Goal: Information Seeking & Learning: Check status

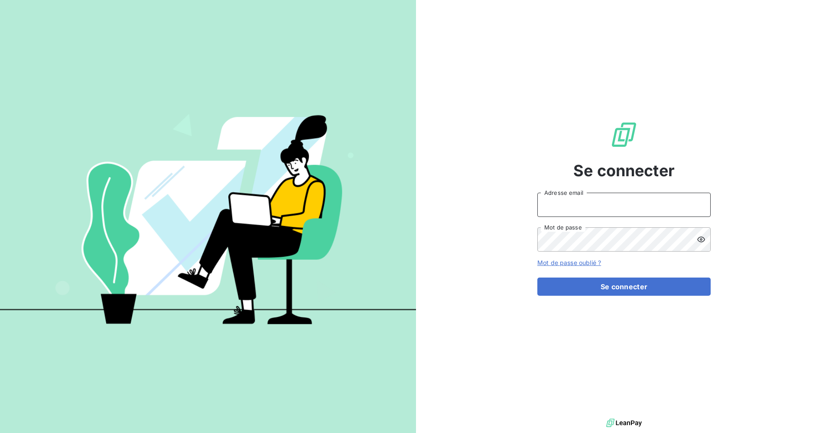
click at [595, 195] on input "Adresse email" at bounding box center [623, 205] width 173 height 24
type input "[PERSON_NAME][EMAIL_ADDRESS][DOMAIN_NAME]"
click at [537, 278] on button "Se connecter" at bounding box center [623, 287] width 173 height 18
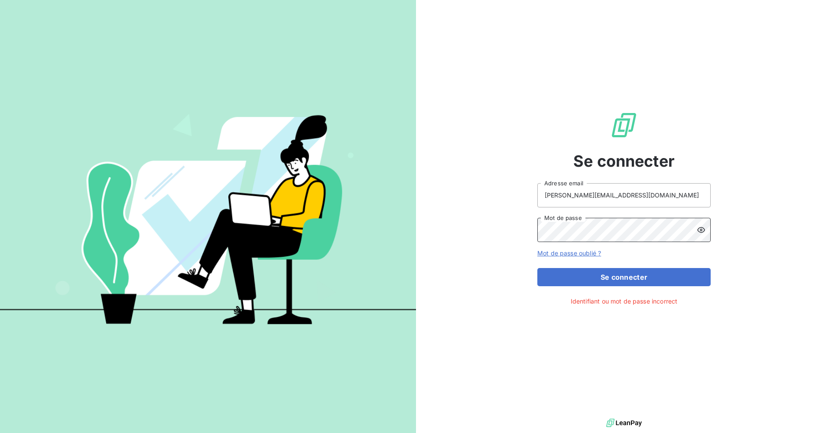
click at [537, 268] on button "Se connecter" at bounding box center [623, 277] width 173 height 18
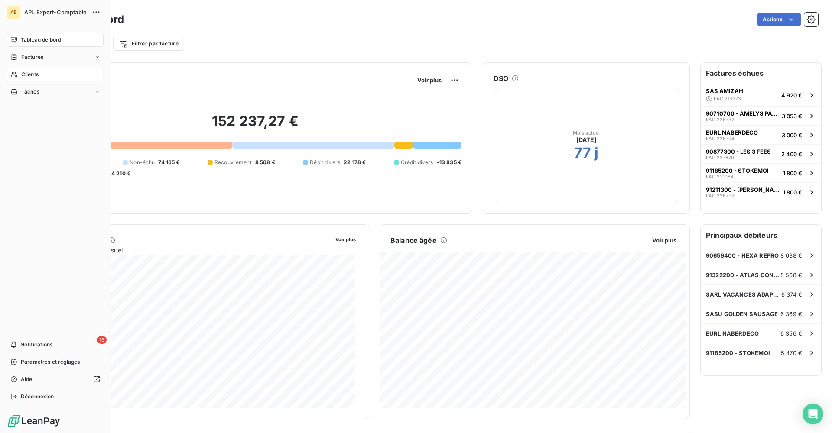
click at [32, 76] on span "Clients" at bounding box center [29, 75] width 17 height 8
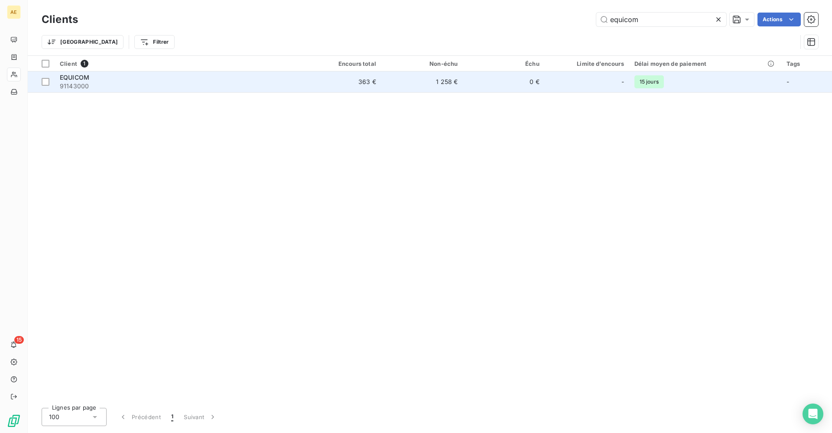
type input "equicom"
click at [93, 84] on span "91143000" at bounding box center [177, 86] width 234 height 9
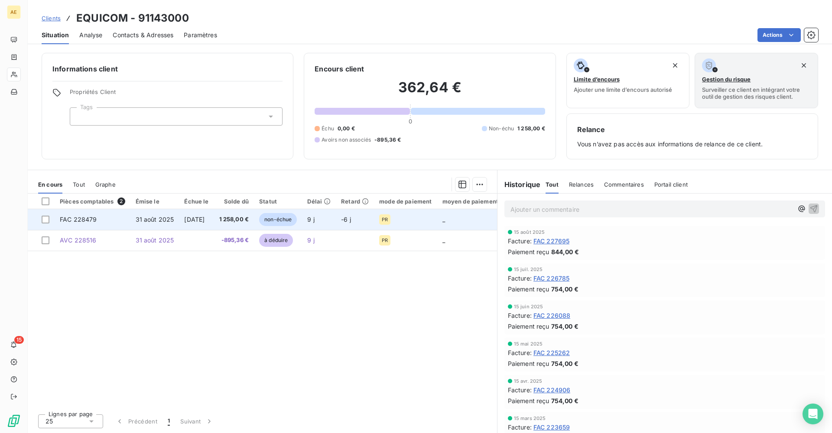
click at [242, 218] on span "1 258,00 €" at bounding box center [234, 219] width 30 height 9
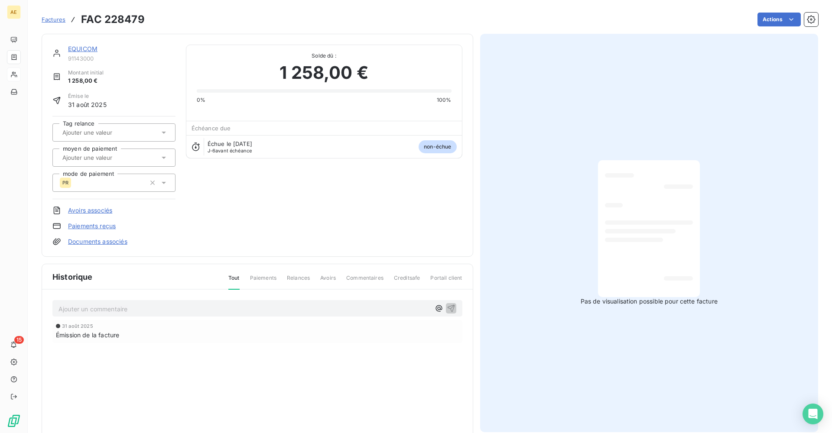
click at [56, 21] on span "Factures" at bounding box center [54, 19] width 24 height 7
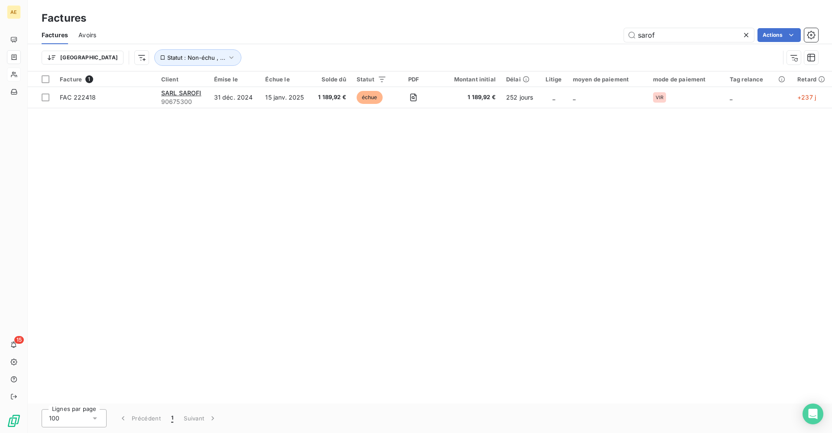
drag, startPoint x: 670, startPoint y: 33, endPoint x: 476, endPoint y: 45, distance: 194.4
click at [476, 45] on div "Factures Avoirs sarof Actions Trier Statut : Non-échu , ..." at bounding box center [430, 48] width 804 height 45
type input "s"
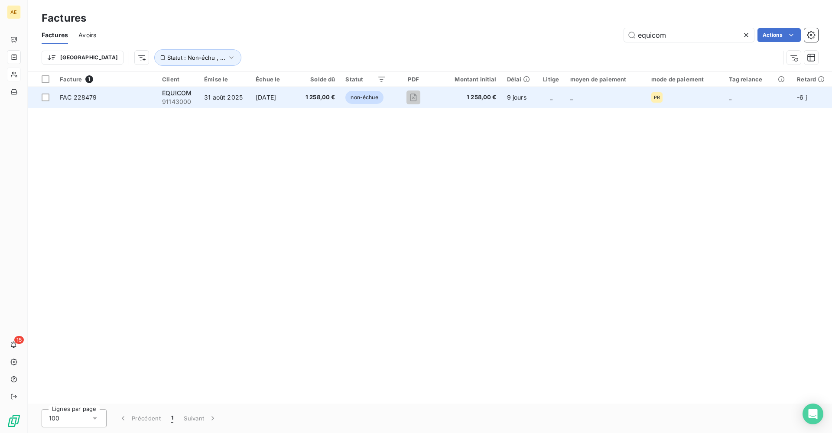
type input "equicom"
click at [218, 101] on td "31 août 2025" at bounding box center [225, 97] width 52 height 21
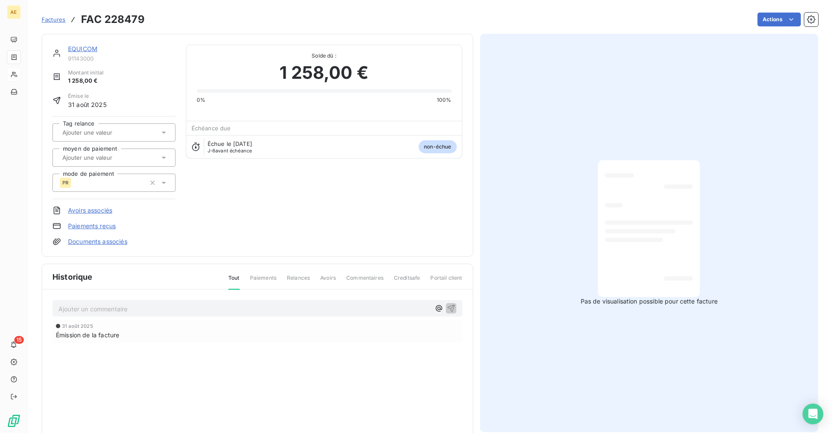
click at [52, 18] on span "Factures" at bounding box center [54, 19] width 24 height 7
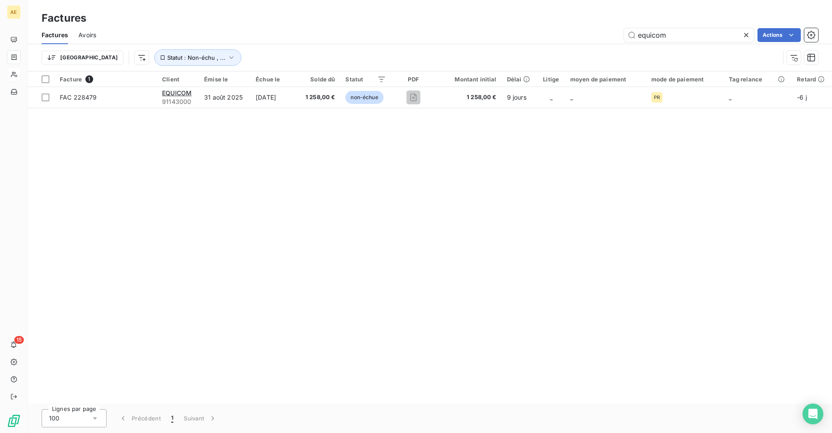
click at [58, 34] on span "Factures" at bounding box center [55, 35] width 26 height 9
click at [87, 35] on span "Avoirs" at bounding box center [87, 35] width 18 height 9
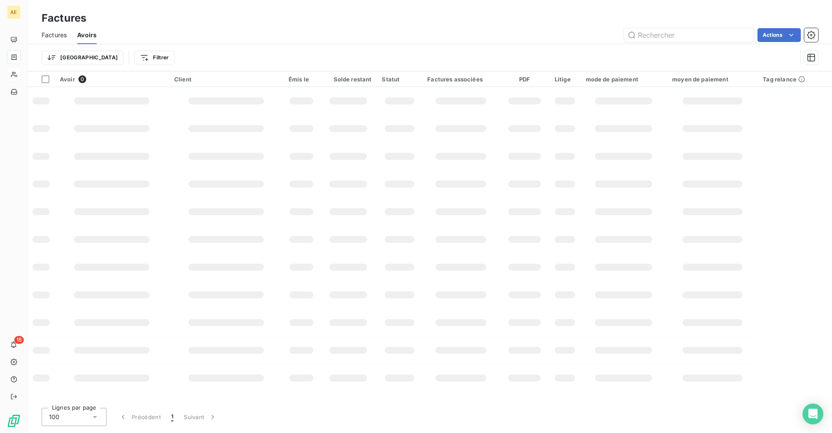
click at [60, 34] on span "Factures" at bounding box center [54, 35] width 25 height 9
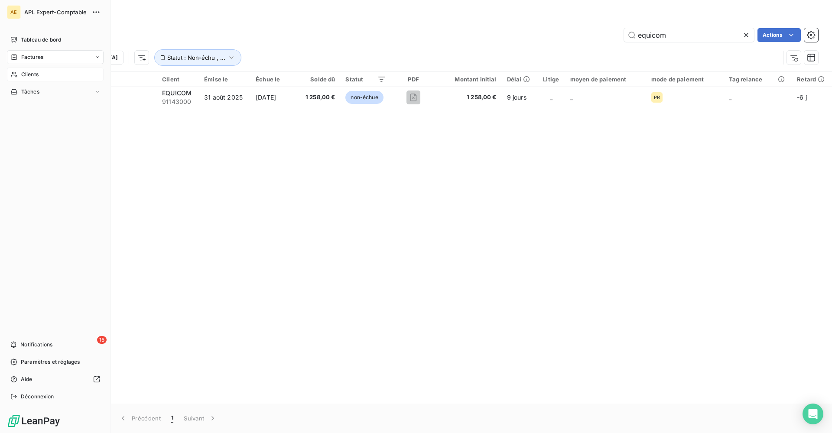
click at [19, 75] on div "Clients" at bounding box center [55, 75] width 97 height 14
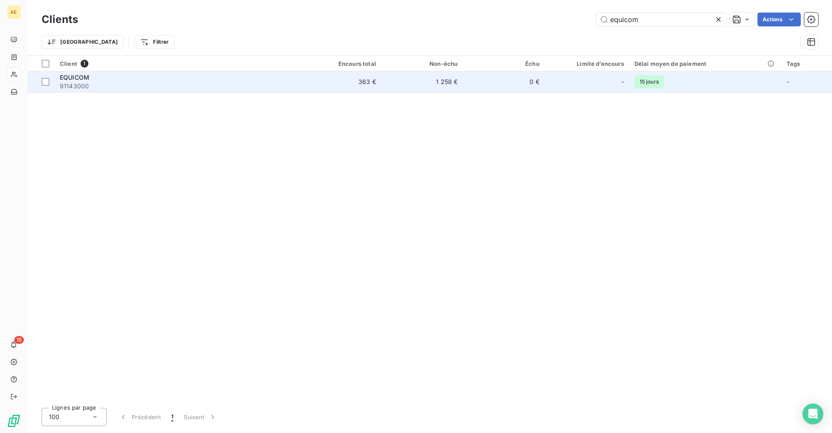
click at [265, 84] on span "91143000" at bounding box center [177, 86] width 234 height 9
